Goal: Navigation & Orientation: Find specific page/section

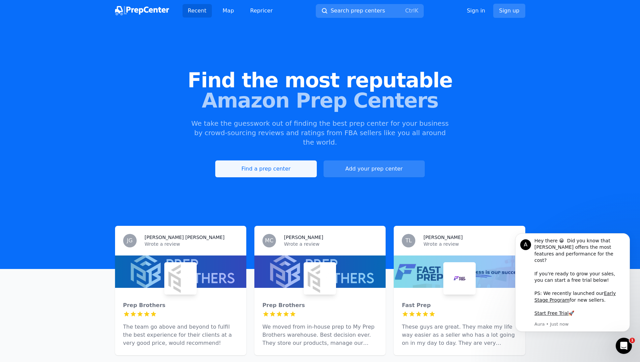
click at [249, 163] on link "Find a prep center" at bounding box center [265, 169] width 101 height 17
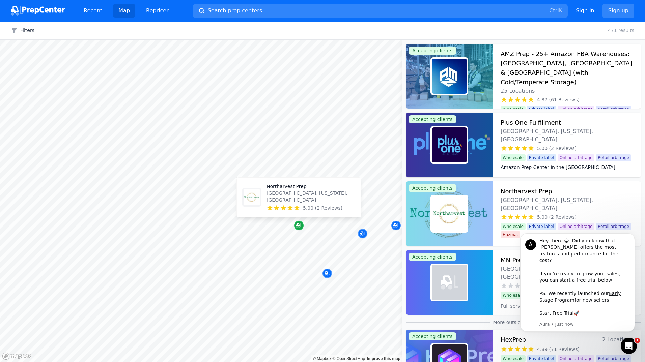
click at [299, 227] on icon "Map marker" at bounding box center [298, 226] width 5 height 4
click at [300, 227] on icon "Map marker" at bounding box center [298, 225] width 5 height 7
click at [289, 190] on p "Northarvest Prep" at bounding box center [311, 186] width 89 height 7
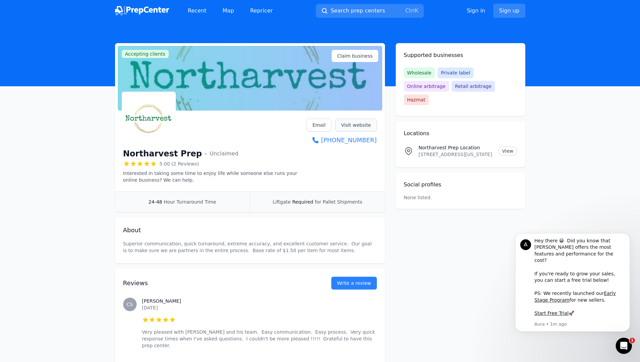
click at [352, 124] on link "Visit website" at bounding box center [356, 125] width 42 height 13
